Goal: Transaction & Acquisition: Book appointment/travel/reservation

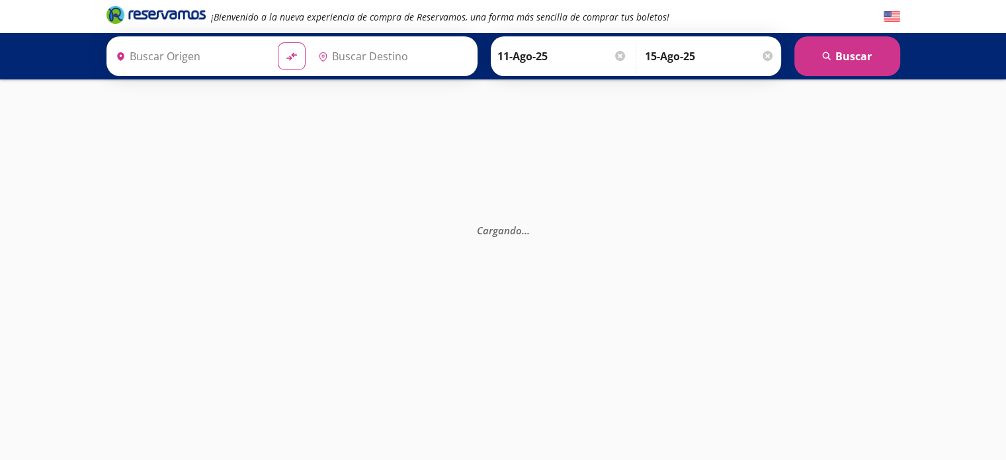
type input "[GEOGRAPHIC_DATA], [GEOGRAPHIC_DATA]"
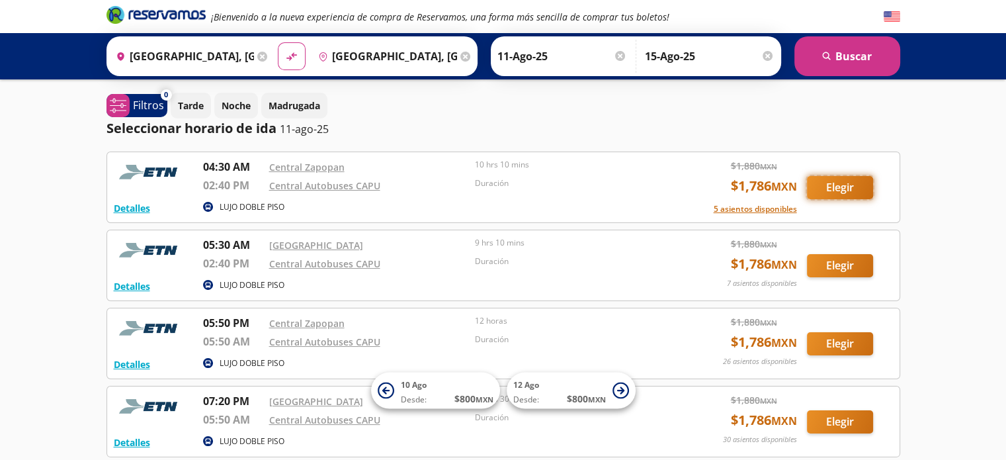
click at [830, 181] on button "Elegir" at bounding box center [840, 187] width 66 height 23
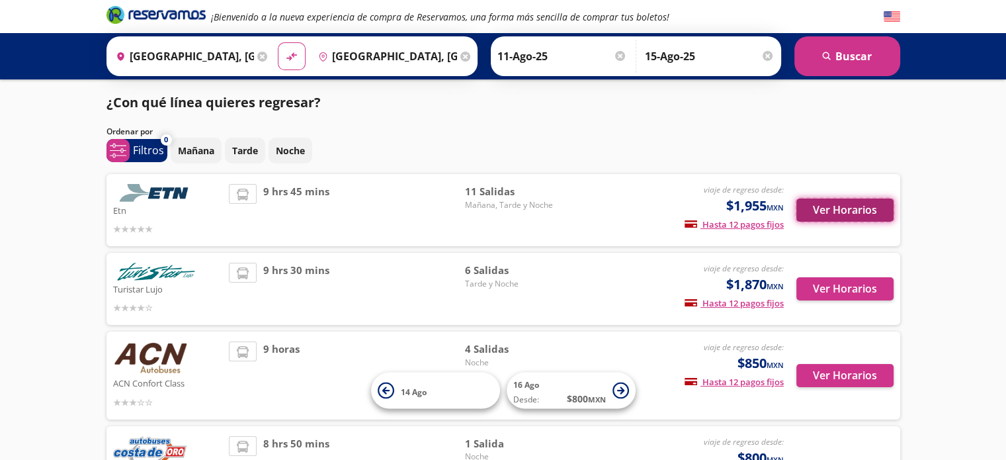
click at [823, 204] on button "Ver Horarios" at bounding box center [845, 209] width 97 height 23
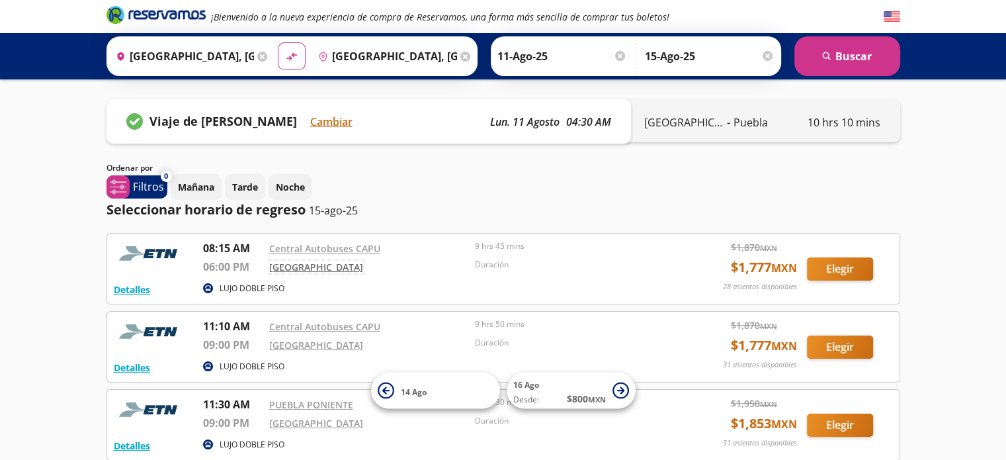
click at [299, 269] on link "[GEOGRAPHIC_DATA]" at bounding box center [316, 267] width 94 height 13
click at [286, 243] on link "Central Autobuses CAPU" at bounding box center [324, 248] width 111 height 13
click at [833, 262] on button "Elegir" at bounding box center [840, 268] width 66 height 23
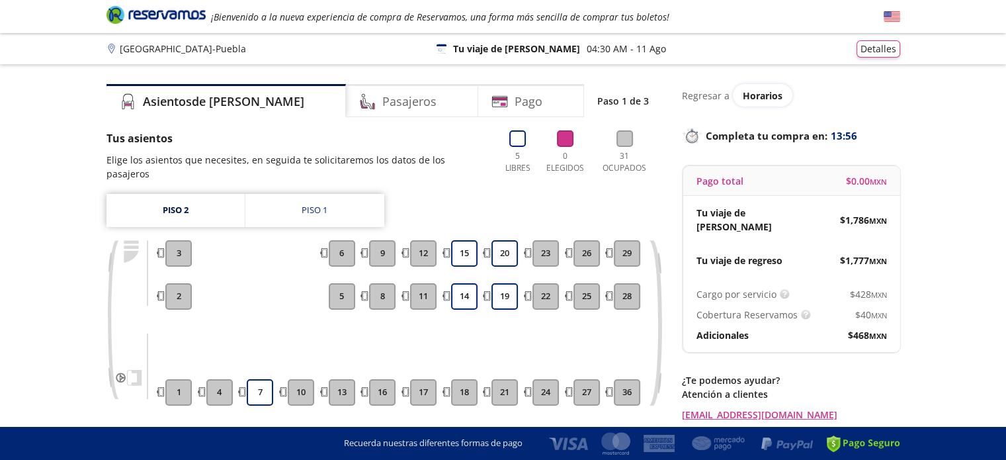
click at [833, 262] on div "Tu viaje de regreso $ 1,777 MXN" at bounding box center [791, 260] width 217 height 34
click at [462, 242] on button "15" at bounding box center [464, 253] width 26 height 26
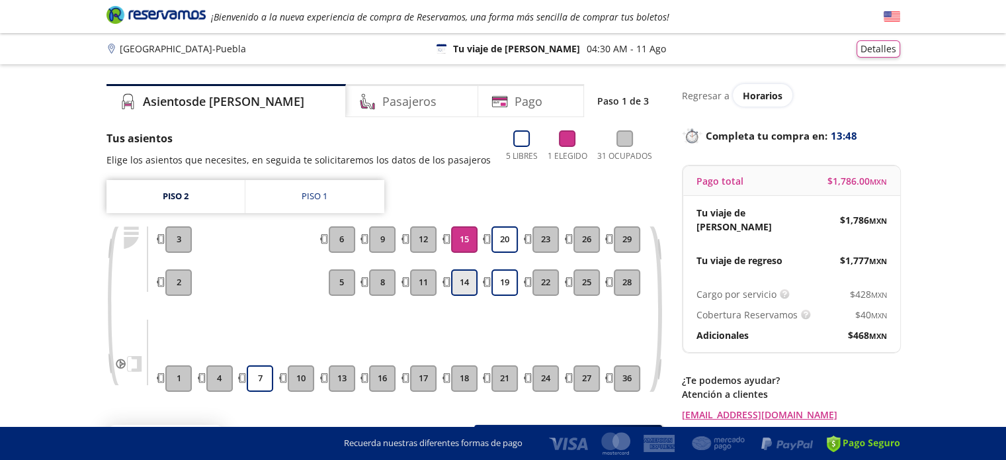
click at [469, 285] on button "14" at bounding box center [464, 282] width 26 height 26
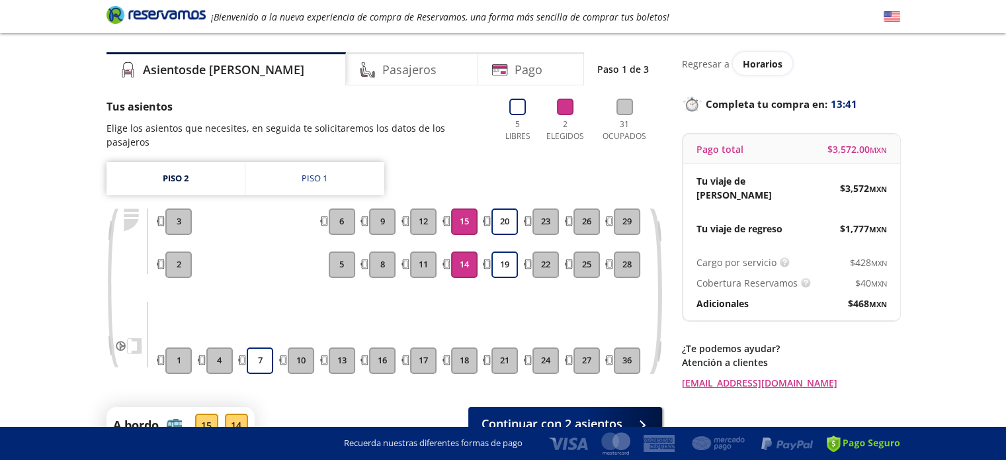
scroll to position [31, 0]
click at [619, 413] on span "Continuar con 2 asientos" at bounding box center [552, 422] width 141 height 18
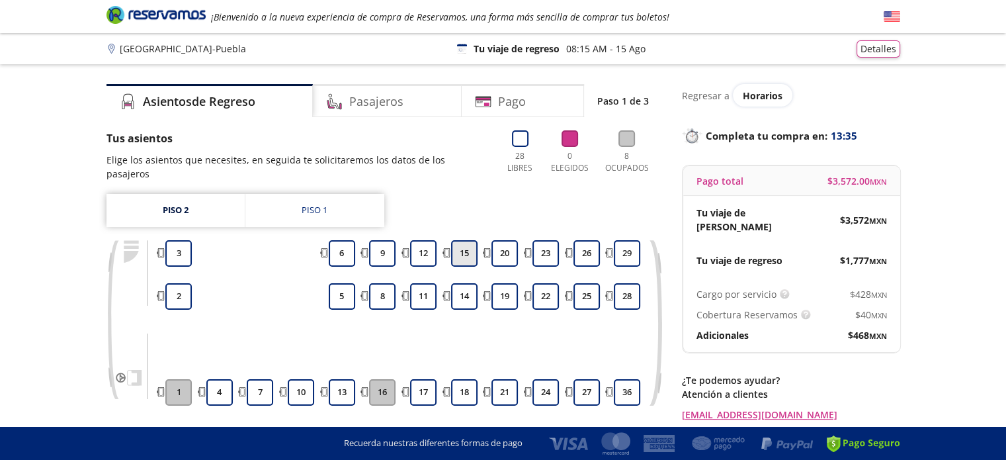
click at [461, 244] on button "15" at bounding box center [464, 253] width 26 height 26
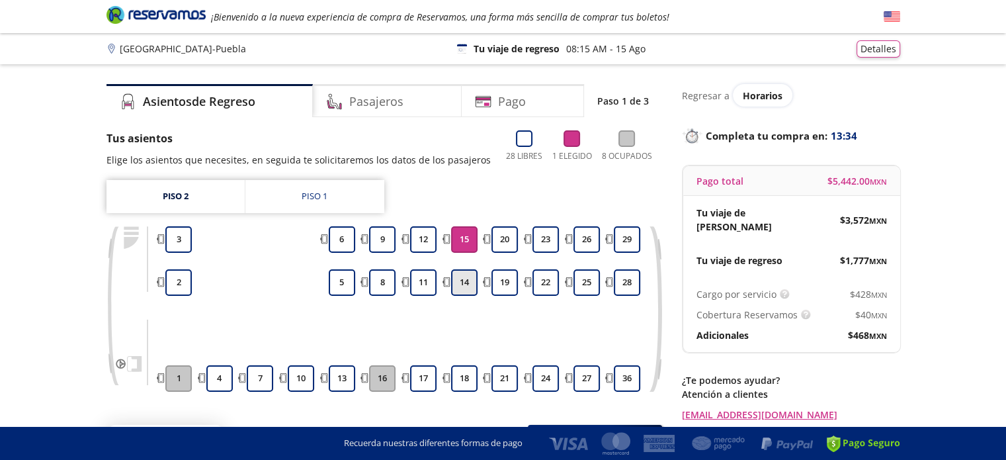
click at [470, 290] on button "14" at bounding box center [464, 282] width 26 height 26
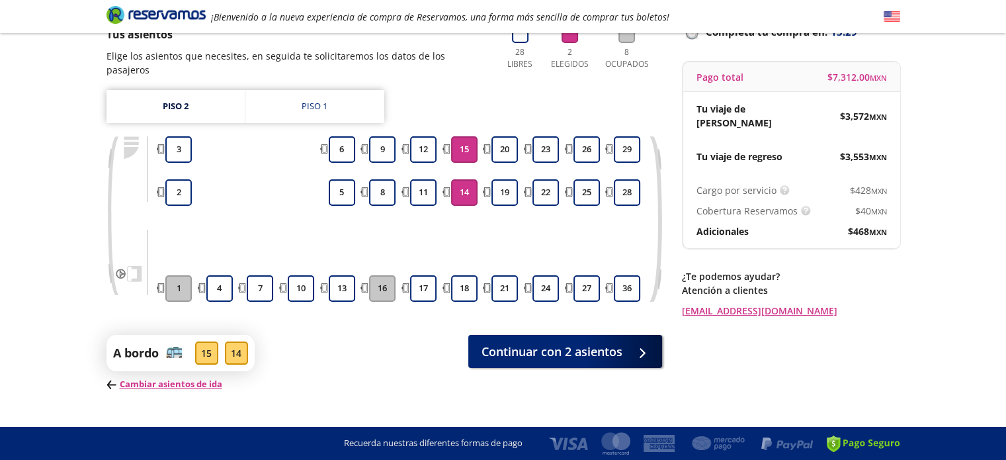
scroll to position [105, 0]
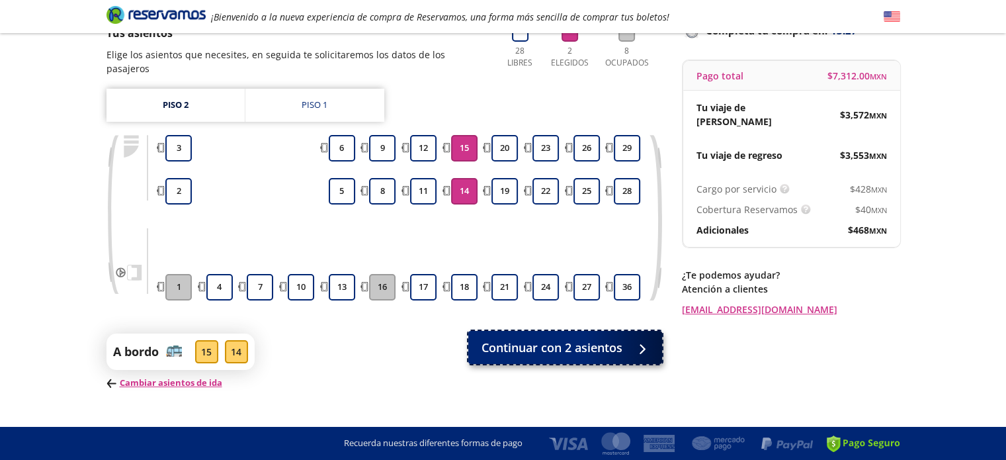
click at [553, 339] on span "Continuar con 2 asientos" at bounding box center [552, 348] width 141 height 18
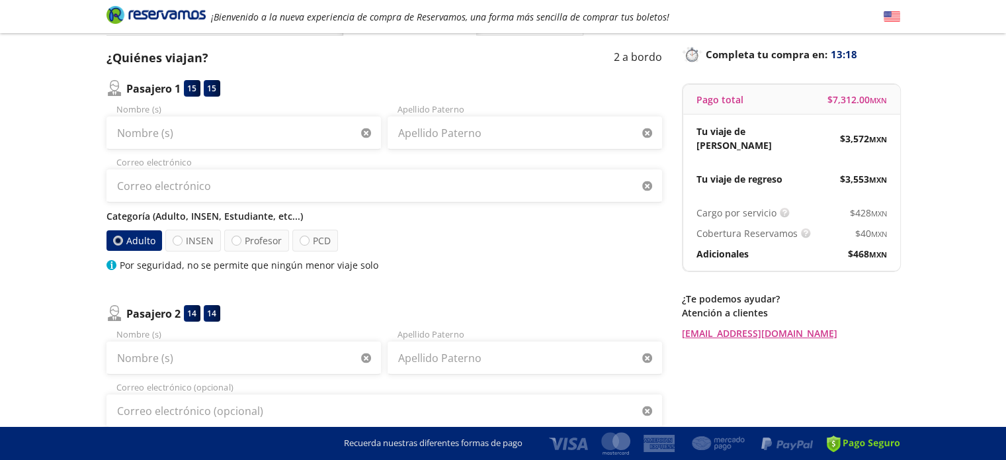
scroll to position [78, 0]
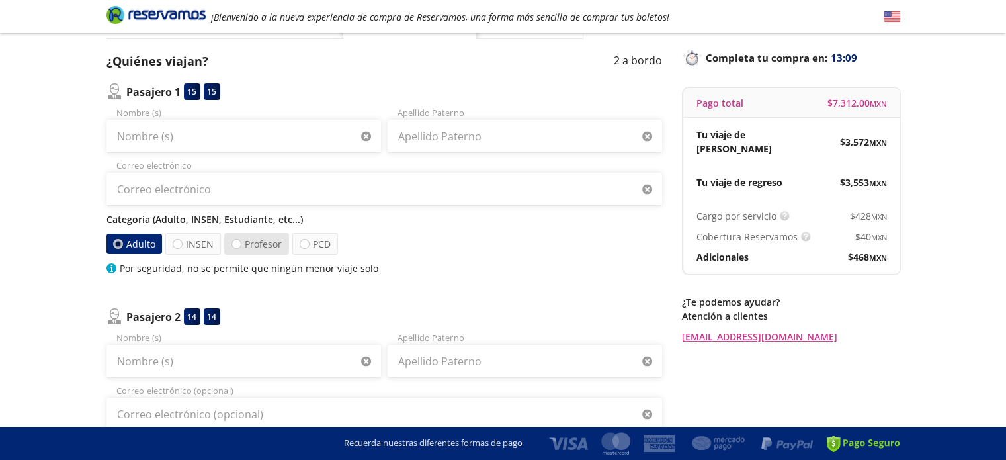
click at [260, 245] on label "Profesor" at bounding box center [256, 244] width 65 height 22
click at [241, 245] on input "Profesor" at bounding box center [236, 244] width 9 height 9
radio input "true"
radio input "false"
